Goal: Information Seeking & Learning: Learn about a topic

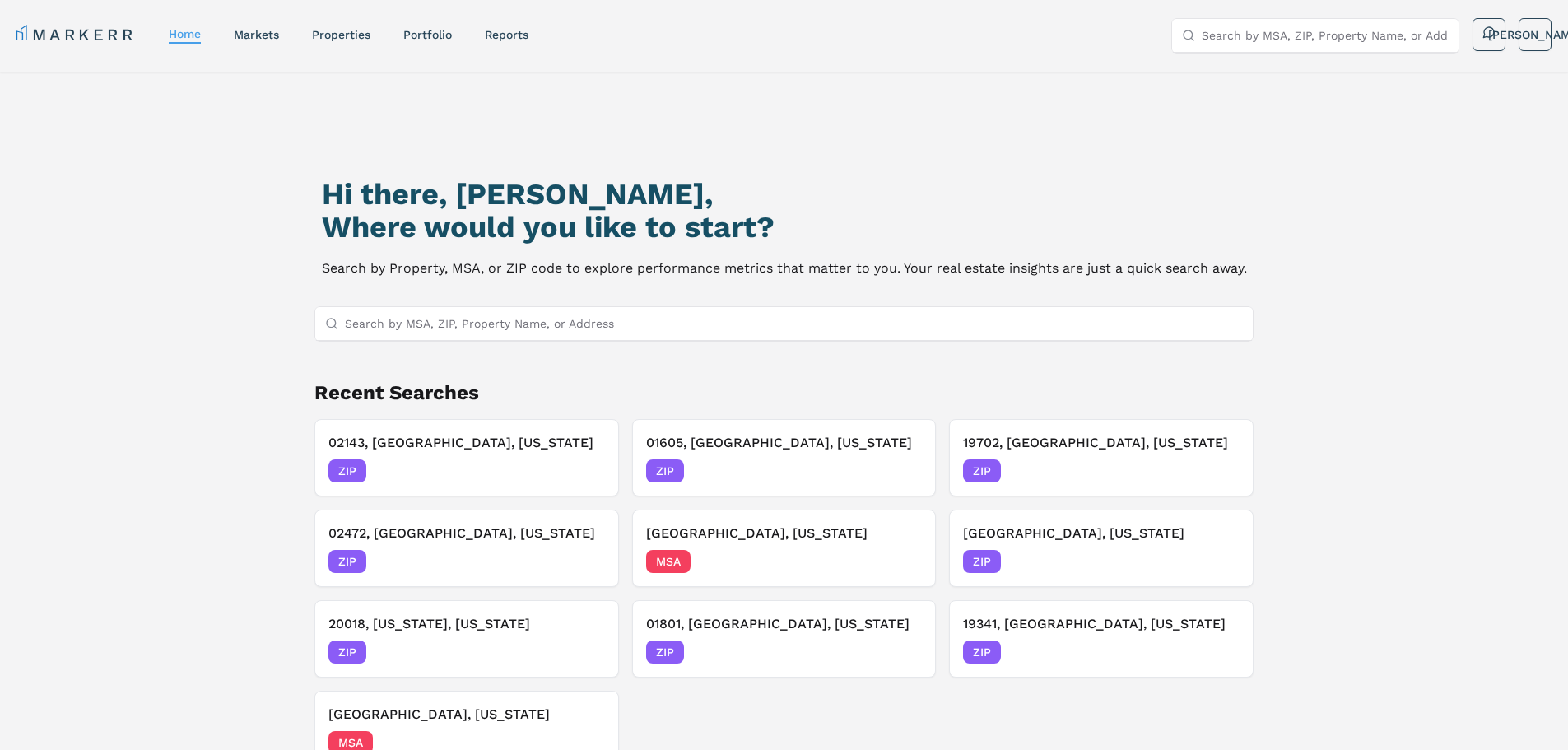
click at [505, 324] on input "Search by MSA, ZIP, Property Name, or Address" at bounding box center [794, 323] width 898 height 33
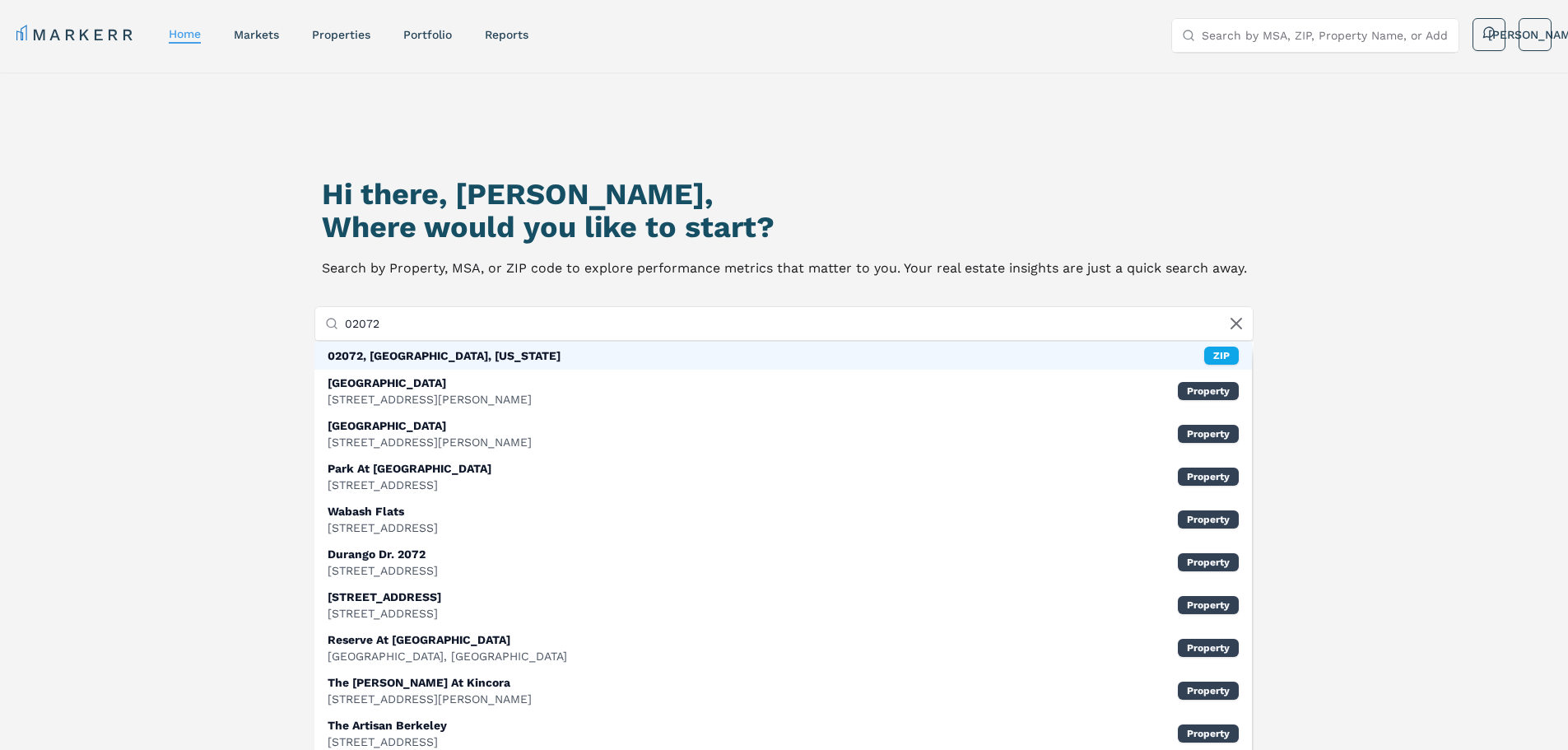
type input "02072"
click at [467, 360] on div "02072, [GEOGRAPHIC_DATA], [US_STATE]" at bounding box center [444, 355] width 233 height 16
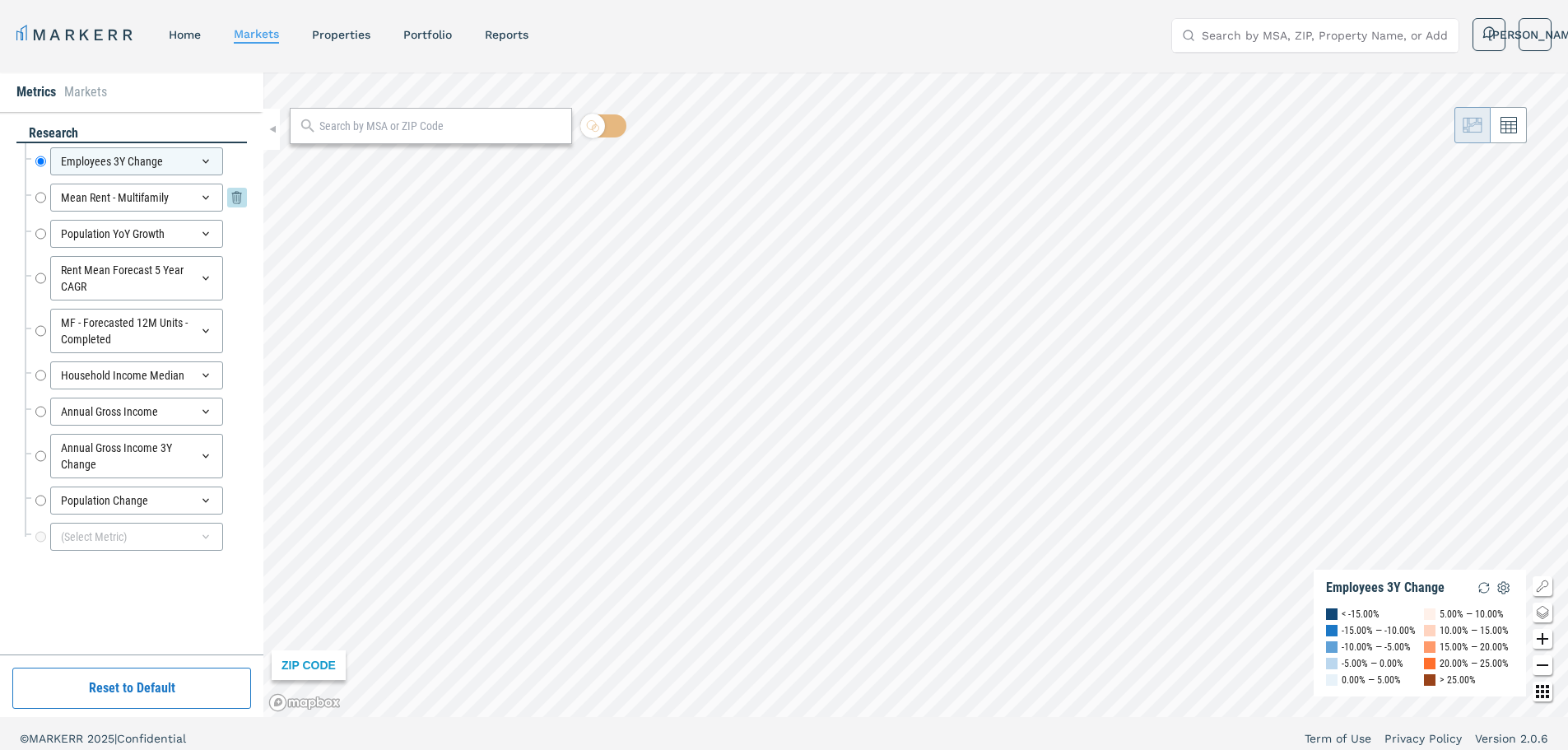
click at [48, 200] on div "Mean Rent - Multifamily Mean Rent - Multifamily" at bounding box center [141, 197] width 212 height 28
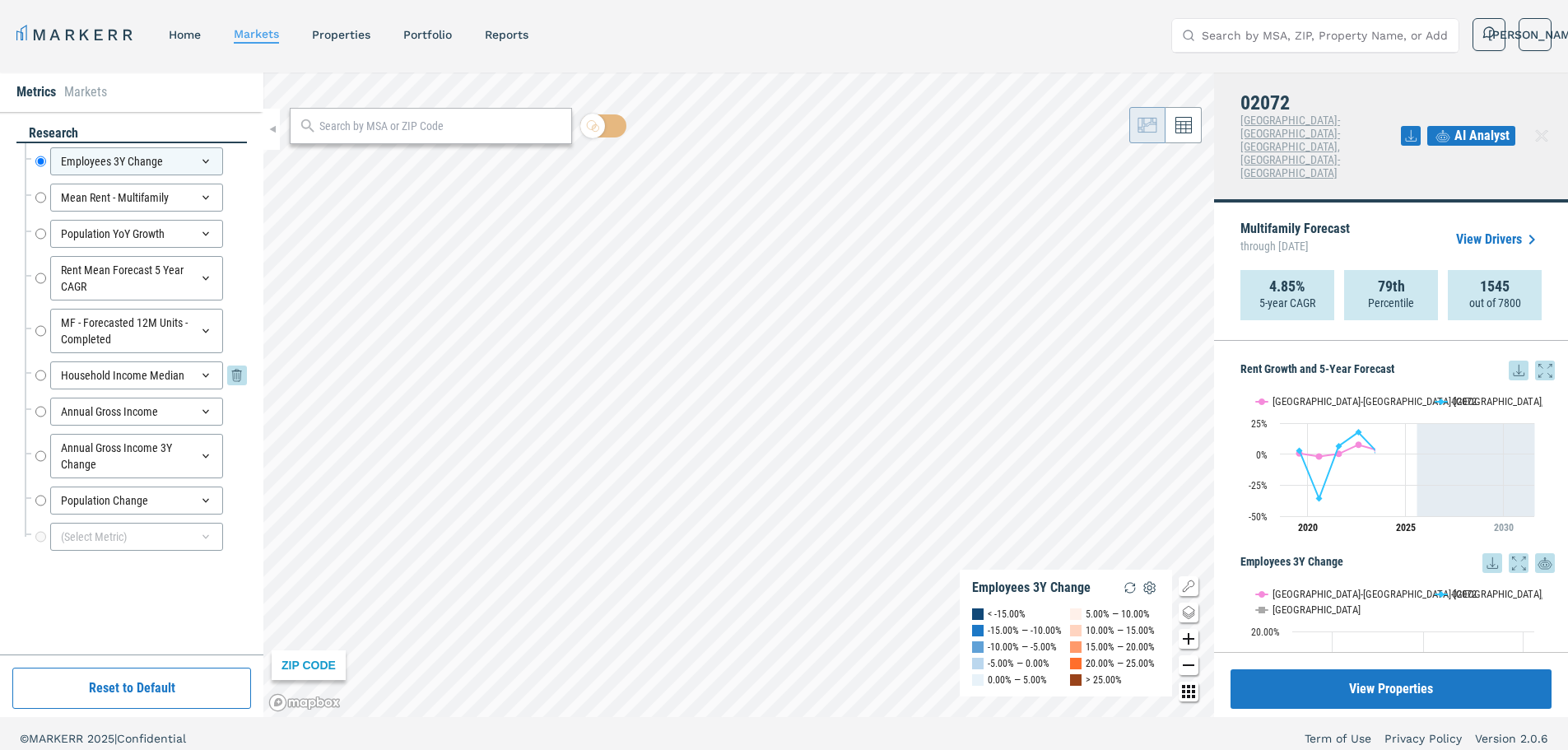
click at [41, 372] on input "Household Income Median" at bounding box center [41, 375] width 10 height 28
radio input "false"
radio input "true"
